Goal: Information Seeking & Learning: Learn about a topic

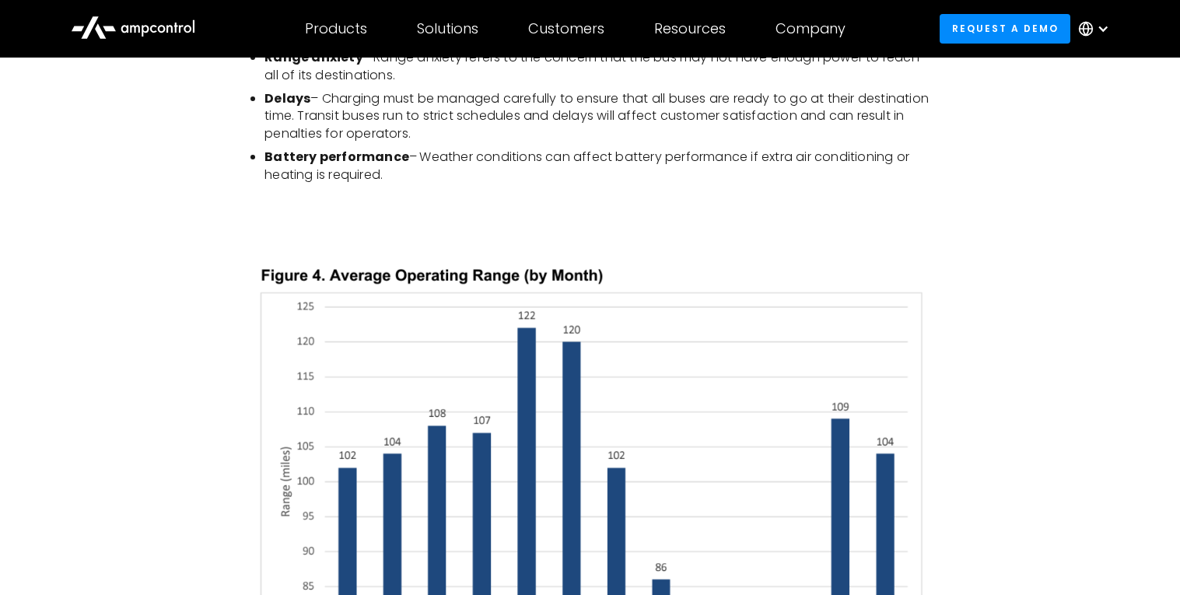
scroll to position [1550, 0]
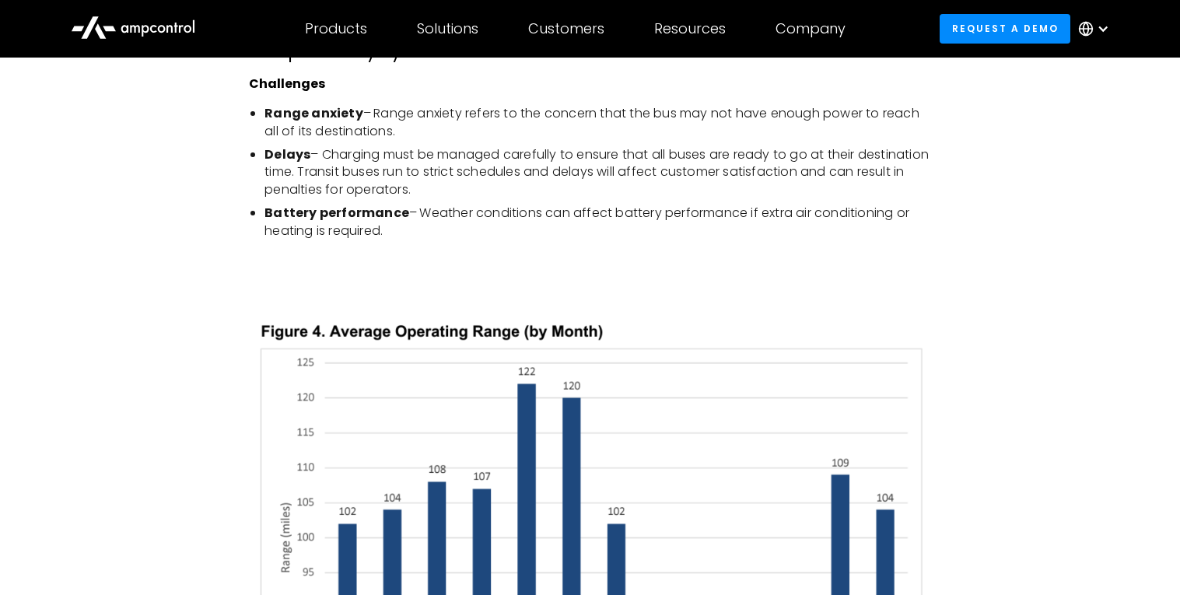
scroll to position [1444, 0]
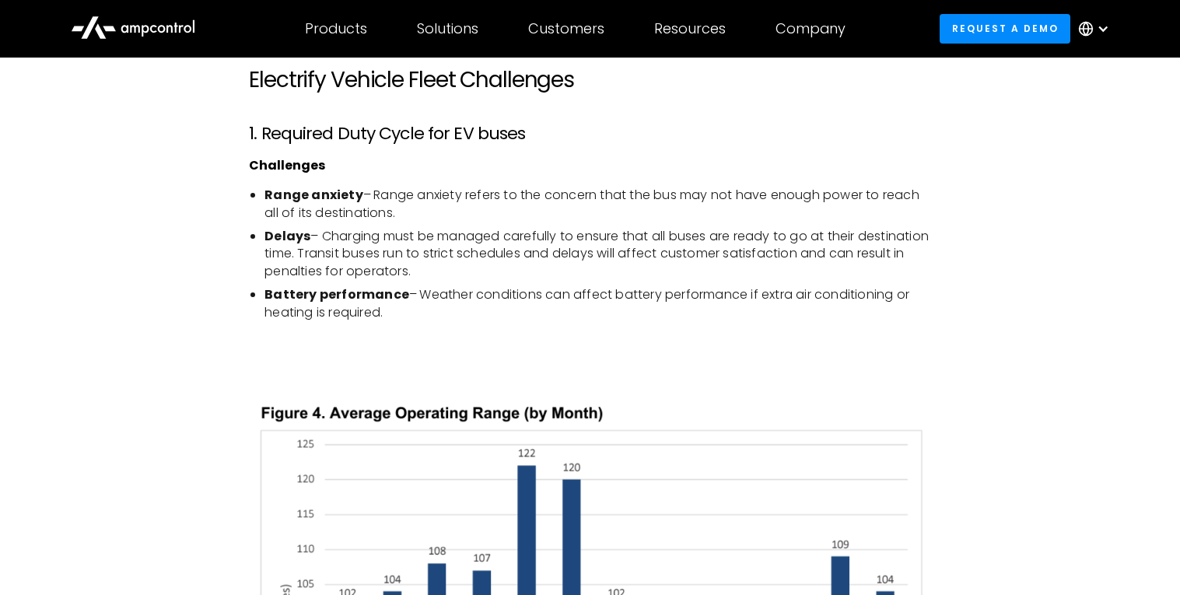
scroll to position [1370, 0]
